Goal: Information Seeking & Learning: Learn about a topic

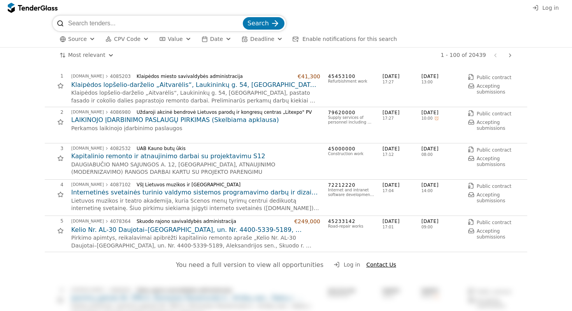
click at [111, 20] on input "search" at bounding box center [154, 24] width 173 height 16
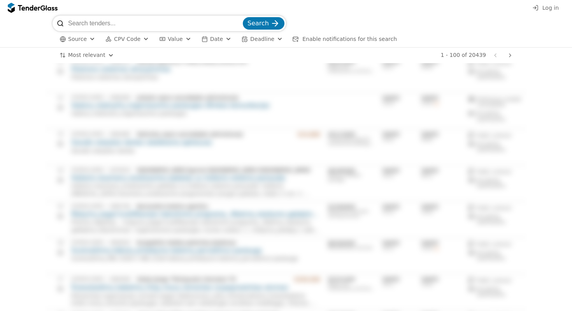
scroll to position [128, 0]
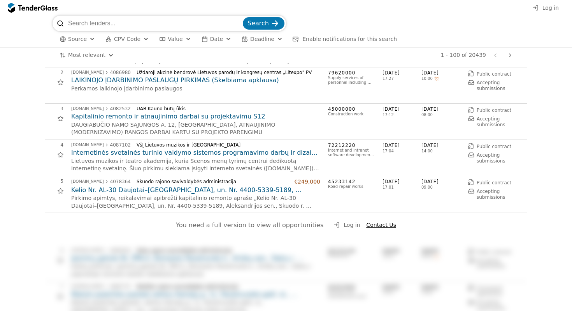
scroll to position [48, 0]
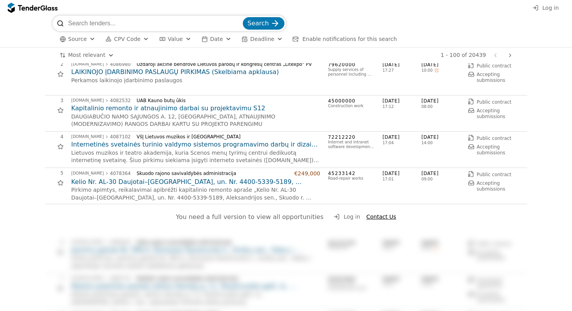
click at [344, 219] on span "Log in" at bounding box center [352, 216] width 16 height 6
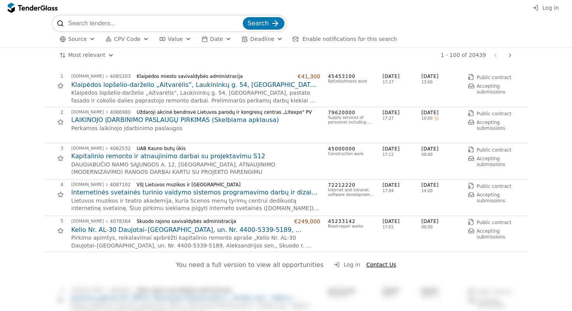
click at [144, 26] on input "search" at bounding box center [154, 24] width 173 height 16
type input "vertimai"
click at [257, 20] on span "Search" at bounding box center [257, 22] width 21 height 7
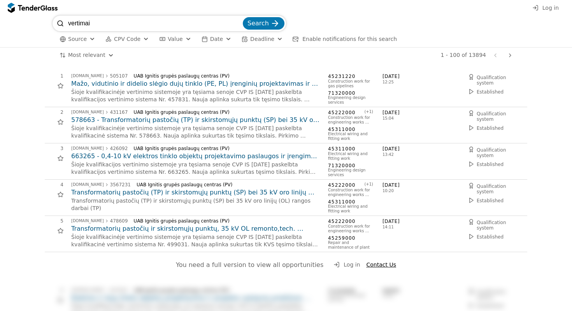
click at [137, 24] on input "vertimai" at bounding box center [154, 24] width 173 height 16
type input "vertimai"
click at [179, 39] on span "Value" at bounding box center [175, 39] width 15 height 6
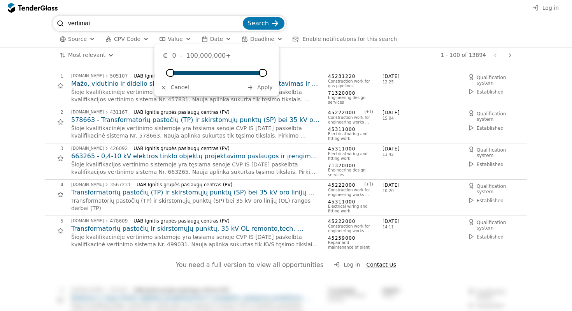
click at [179, 39] on span "Value" at bounding box center [175, 39] width 15 height 6
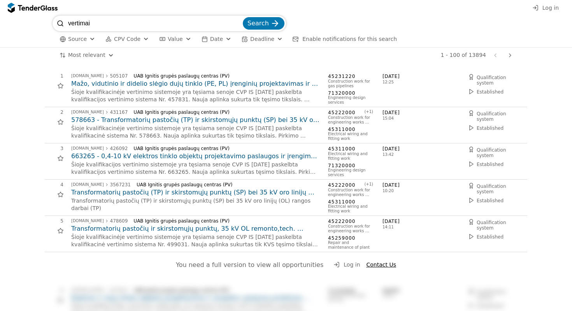
click at [144, 40] on div "button" at bounding box center [146, 39] width 28 height 26
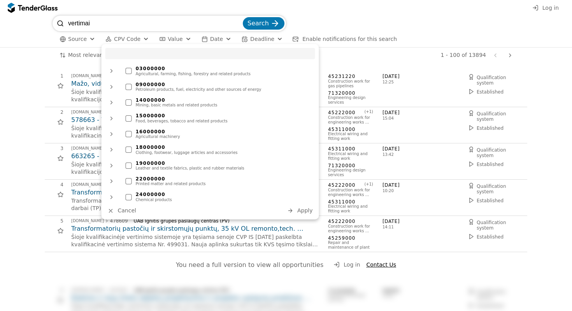
click at [144, 40] on div "button" at bounding box center [146, 39] width 28 height 26
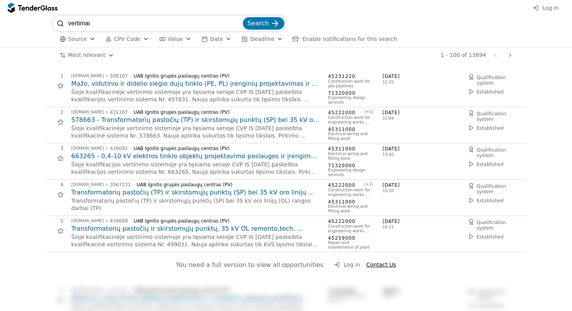
click at [89, 37] on div "button" at bounding box center [92, 39] width 28 height 26
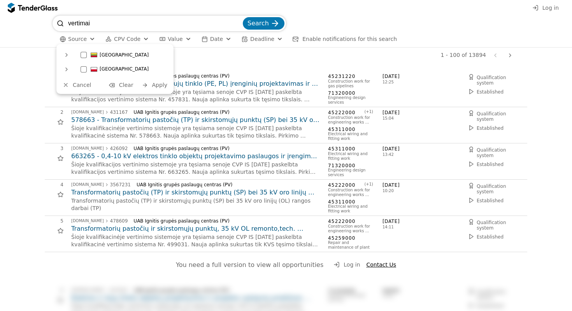
click at [89, 37] on div "button" at bounding box center [92, 39] width 28 height 26
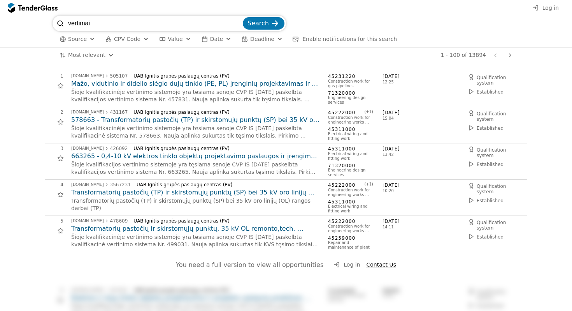
click at [89, 37] on div "button" at bounding box center [92, 39] width 28 height 26
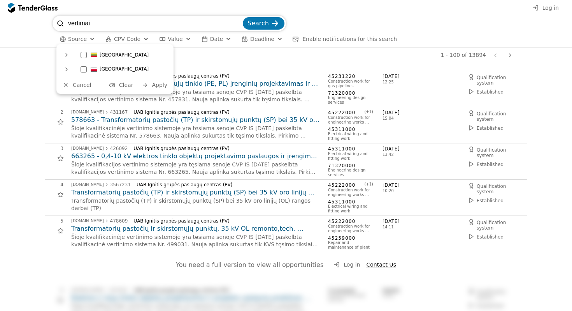
click at [89, 37] on div "button" at bounding box center [92, 39] width 28 height 26
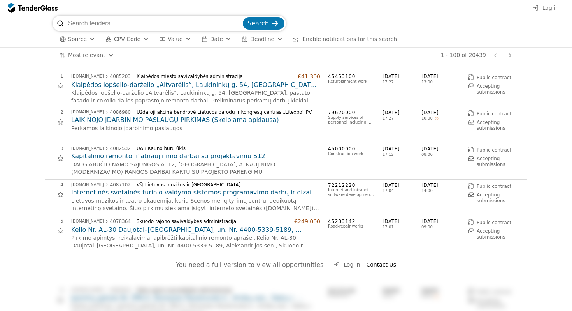
click at [263, 39] on span "Deadline" at bounding box center [262, 39] width 24 height 6
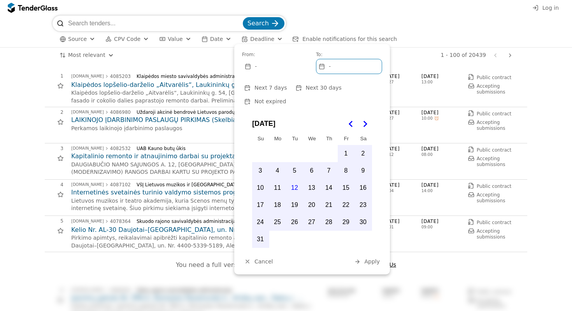
click at [263, 39] on span "Deadline" at bounding box center [262, 39] width 24 height 6
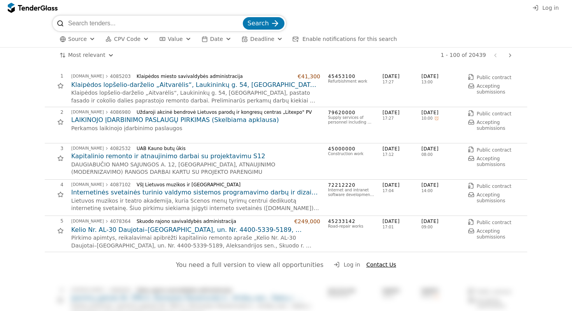
click at [28, 9] on div at bounding box center [29, 7] width 22 height 5
click at [548, 8] on span "Log in" at bounding box center [550, 8] width 16 height 6
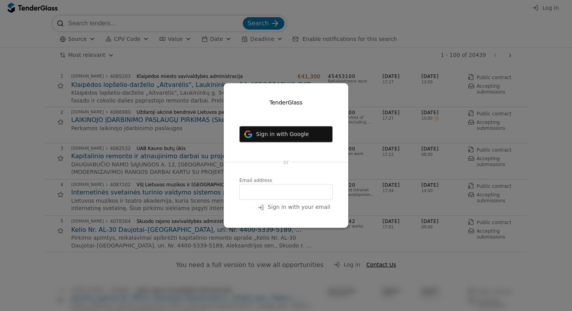
click at [285, 197] on input "email" at bounding box center [285, 192] width 93 height 16
click at [294, 168] on div "TenderGlass Sign in with Google Login with Microsoft or Email address Sign in w…" at bounding box center [286, 155] width 125 height 144
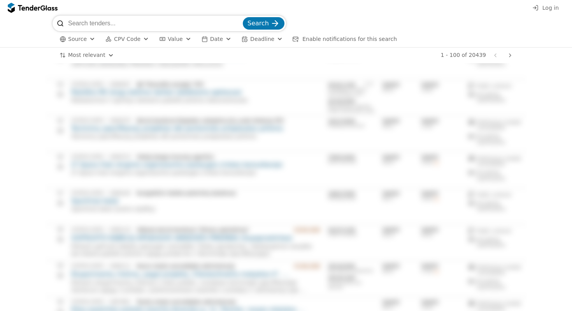
scroll to position [3447, 0]
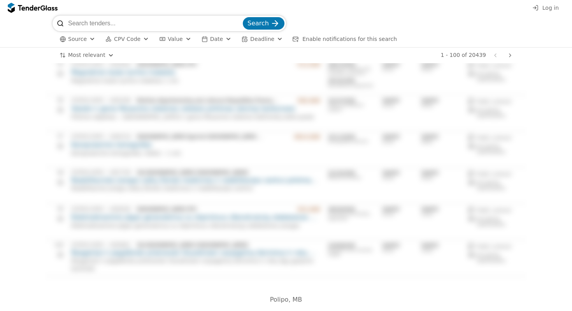
click at [291, 300] on span "Polipo, MB" at bounding box center [286, 298] width 32 height 7
drag, startPoint x: 300, startPoint y: 299, endPoint x: 270, endPoint y: 298, distance: 30.0
click at [270, 298] on div "Polipo, MB" at bounding box center [286, 299] width 374 height 23
drag, startPoint x: 262, startPoint y: 297, endPoint x: 319, endPoint y: 297, distance: 56.4
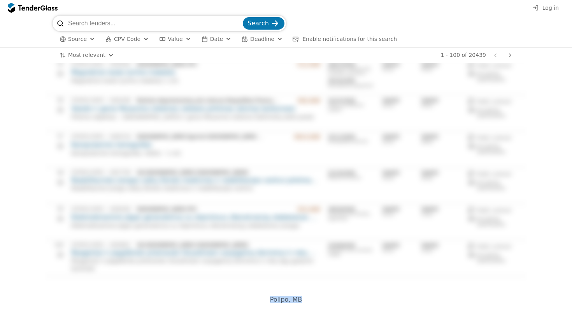
click at [319, 297] on div "Polipo, MB" at bounding box center [286, 299] width 374 height 23
drag, startPoint x: 319, startPoint y: 297, endPoint x: 242, endPoint y: 296, distance: 77.1
click at [242, 296] on div "Polipo, MB" at bounding box center [286, 299] width 374 height 23
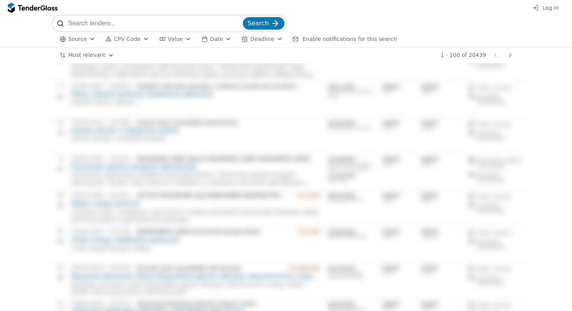
scroll to position [2596, 0]
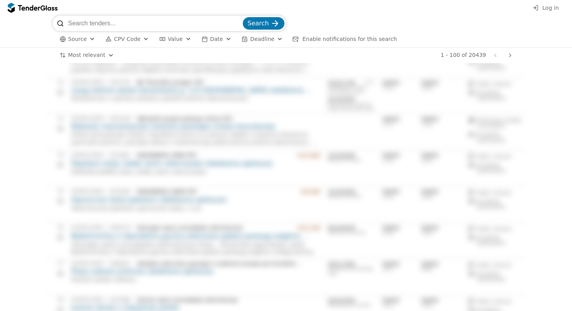
click at [549, 8] on span "Log in" at bounding box center [550, 8] width 16 height 6
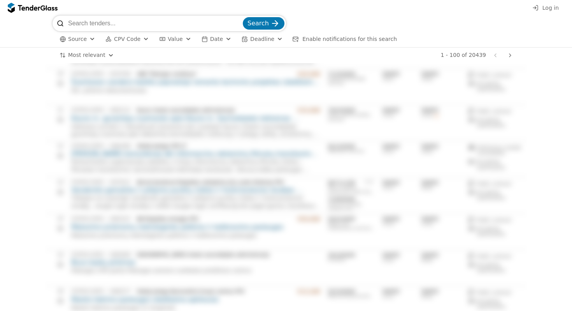
scroll to position [706, 0]
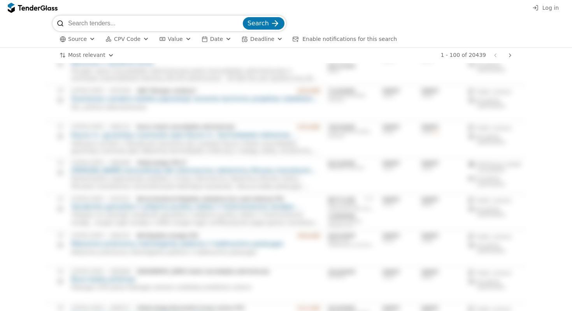
click at [74, 38] on span "Source" at bounding box center [77, 39] width 19 height 6
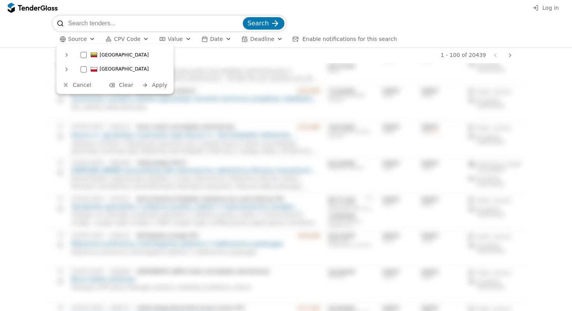
click at [78, 54] on div "Lithuania" at bounding box center [123, 55] width 93 height 12
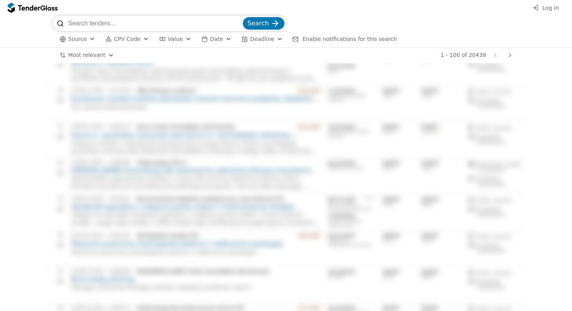
click at [259, 20] on span "Search" at bounding box center [257, 22] width 21 height 7
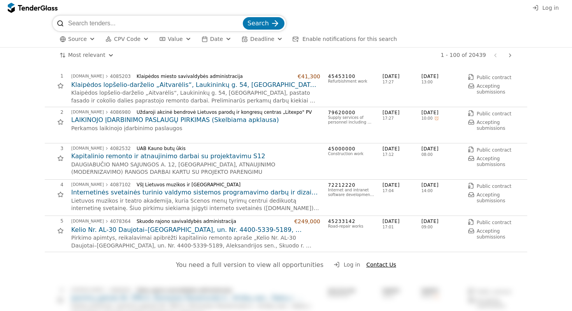
click at [132, 25] on input "search" at bounding box center [154, 24] width 173 height 16
click at [77, 41] on span "Source" at bounding box center [77, 39] width 19 height 6
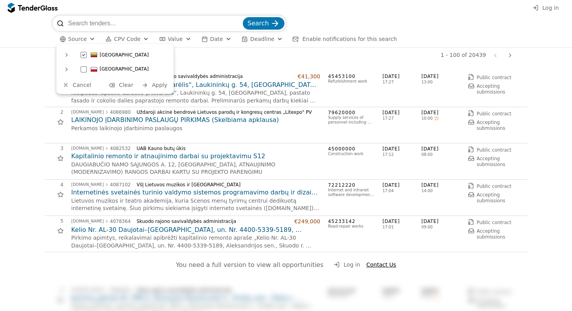
click at [4, 31] on div "Search Source CPV Code Type Buyer Value Date Deadline Enable notifications for …" at bounding box center [286, 32] width 564 height 32
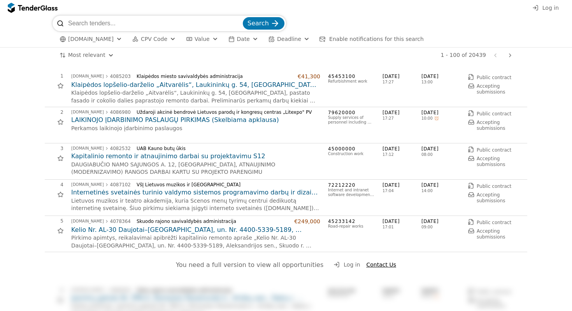
click at [19, 6] on div at bounding box center [29, 7] width 22 height 5
click at [43, 4] on div at bounding box center [33, 8] width 50 height 12
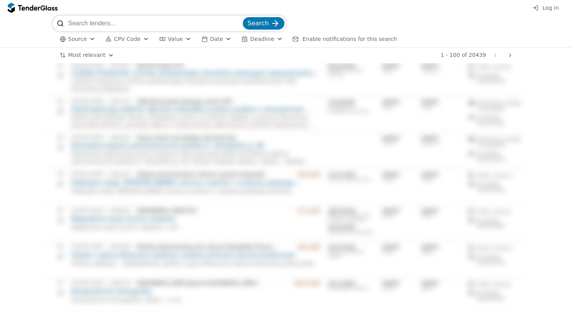
scroll to position [3447, 0]
